Goal: Check status: Check status

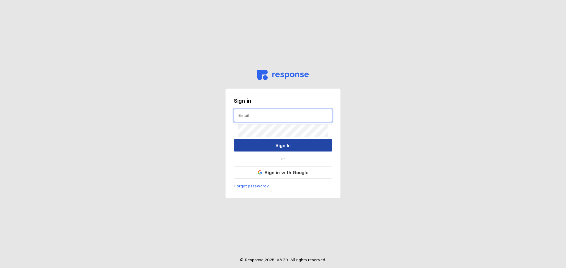
type input "[PERSON_NAME][EMAIL_ADDRESS][PERSON_NAME][DOMAIN_NAME]"
click at [302, 151] on button "Sign In" at bounding box center [283, 145] width 98 height 12
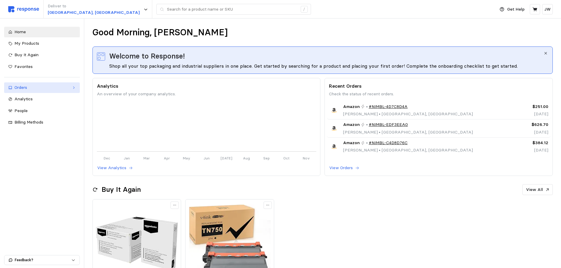
click at [23, 89] on div "Orders" at bounding box center [41, 88] width 55 height 6
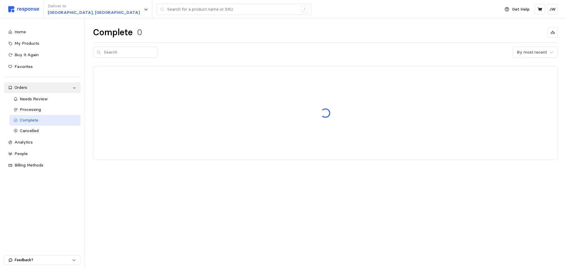
click at [32, 117] on div "Complete" at bounding box center [48, 120] width 57 height 6
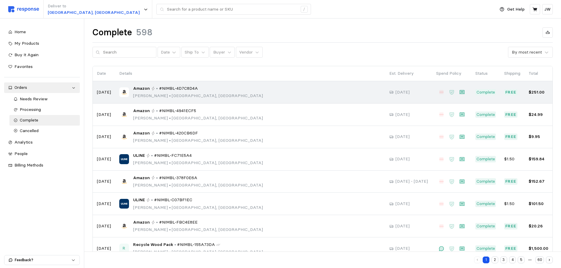
click at [242, 90] on div "Amazon • #NIMBL-4D7C8D4A [PERSON_NAME] • [GEOGRAPHIC_DATA], [GEOGRAPHIC_DATA]" at bounding box center [250, 92] width 262 height 14
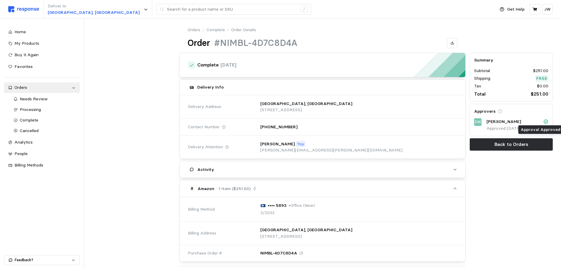
click at [547, 120] on icon at bounding box center [545, 121] width 5 height 5
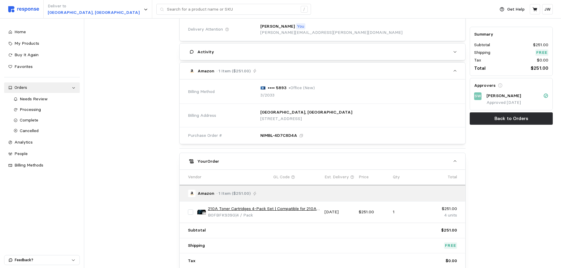
scroll to position [167, 0]
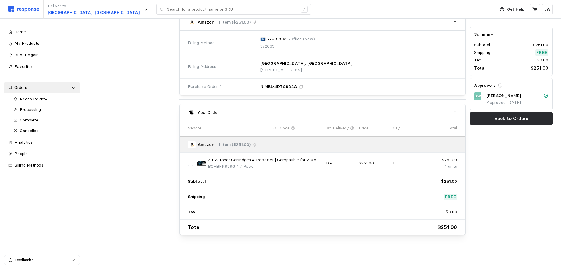
click at [280, 160] on link "210A Toner Cartridges 4-Pack Set | Compatible for 210A W2100A 210X High Yield W…" at bounding box center [264, 160] width 113 height 6
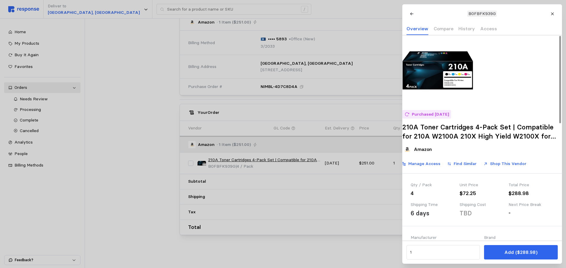
drag, startPoint x: 123, startPoint y: 146, endPoint x: 127, endPoint y: 129, distance: 17.7
click at [125, 147] on div at bounding box center [283, 134] width 566 height 268
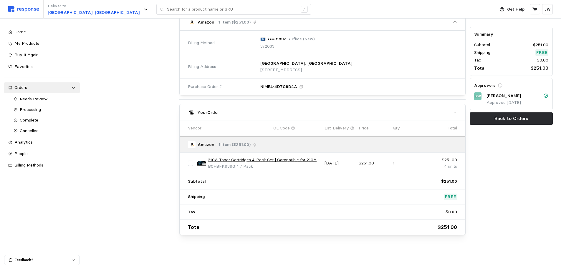
click at [531, 174] on div "Summary Subtotal $251.00 Shipping Free Tax $0.00 Total $251.00 Approvers SW [PE…" at bounding box center [511, 60] width 87 height 353
